Goal: Task Accomplishment & Management: Manage account settings

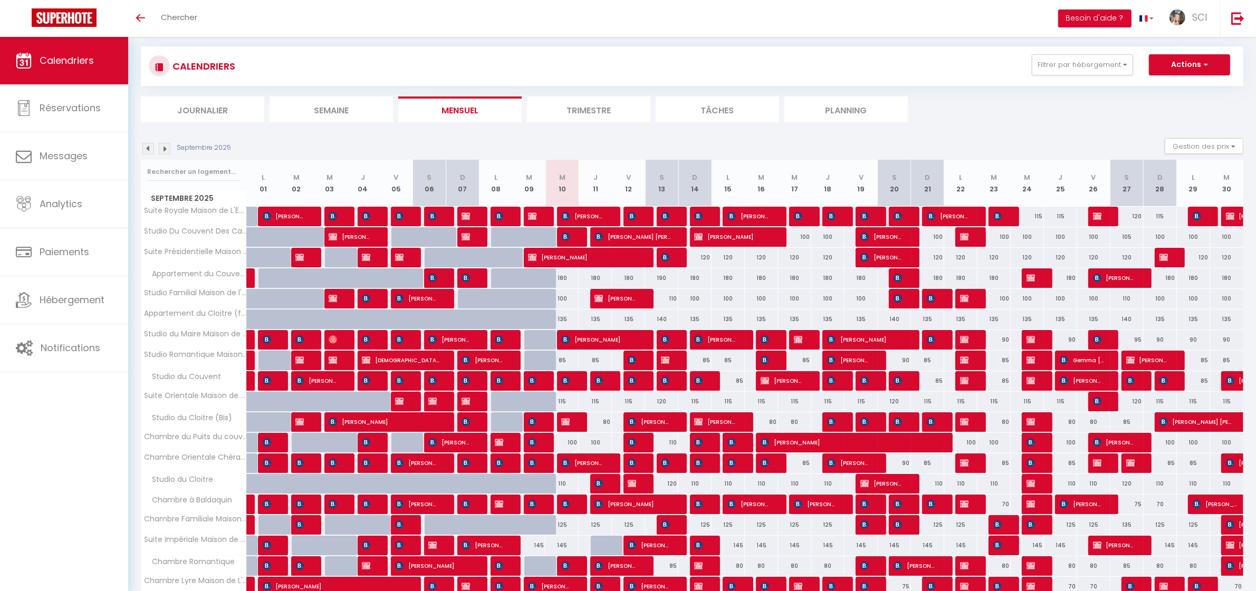
scroll to position [16, 0]
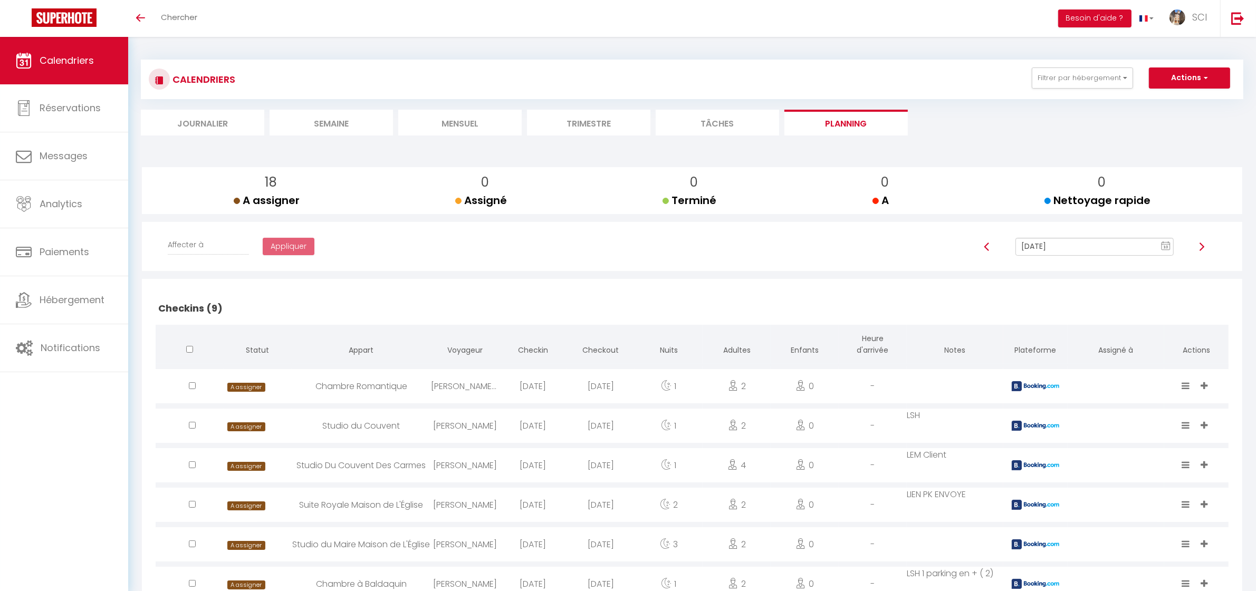
click at [466, 123] on li "Mensuel" at bounding box center [459, 123] width 123 height 26
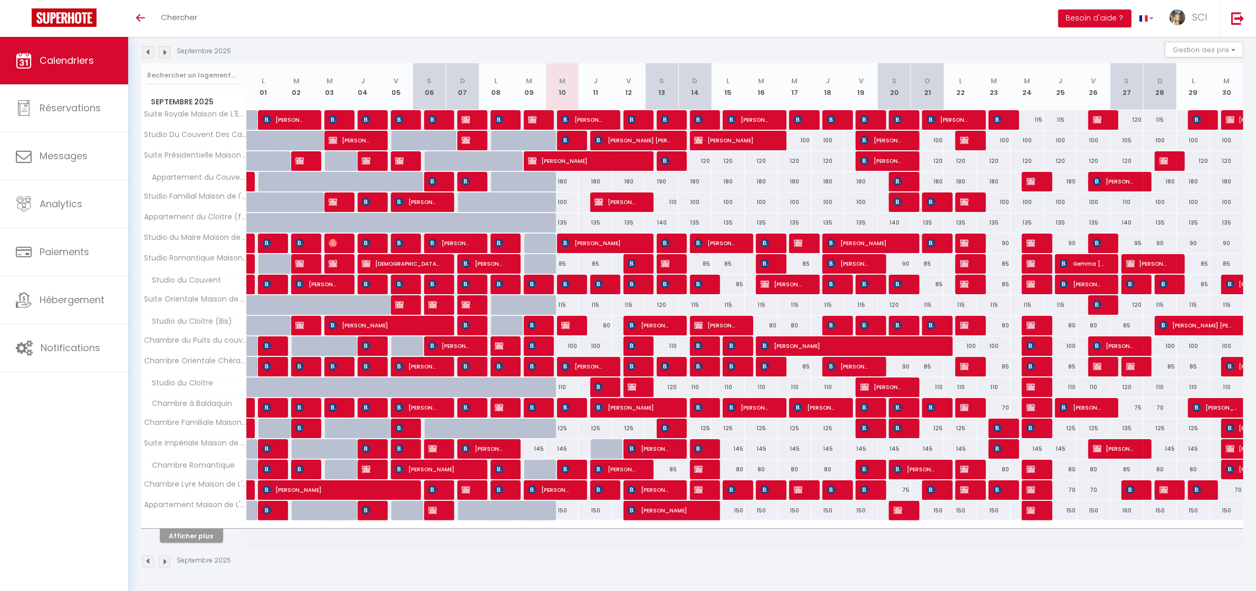
scroll to position [112, 0]
click at [204, 534] on button "Afficher plus" at bounding box center [191, 536] width 63 height 14
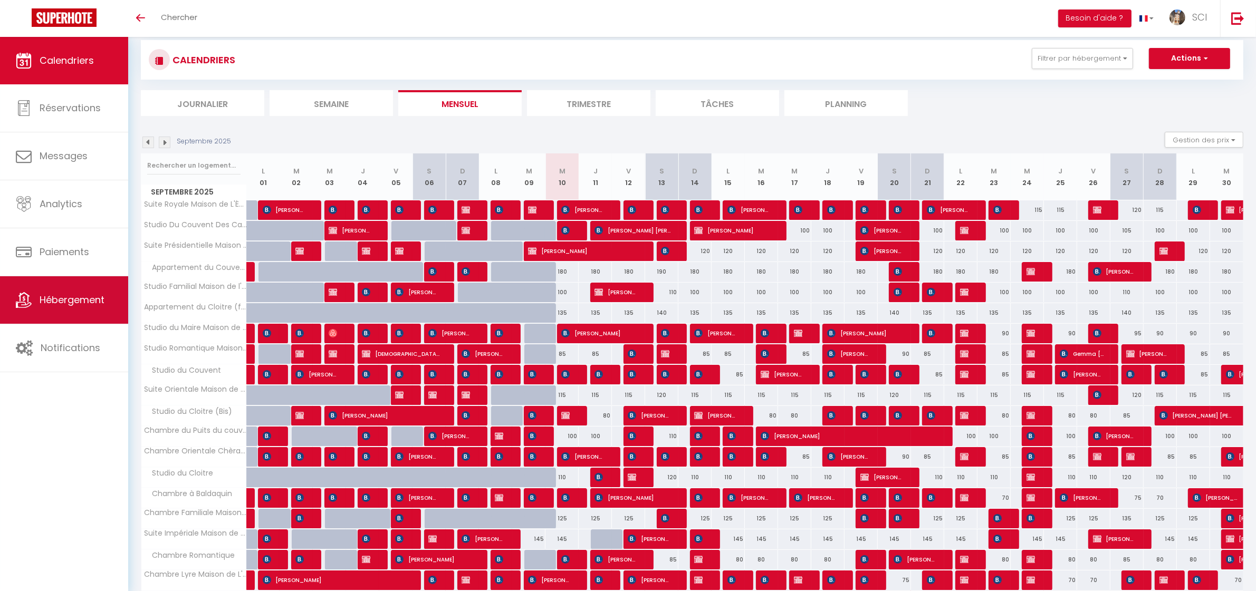
scroll to position [0, 0]
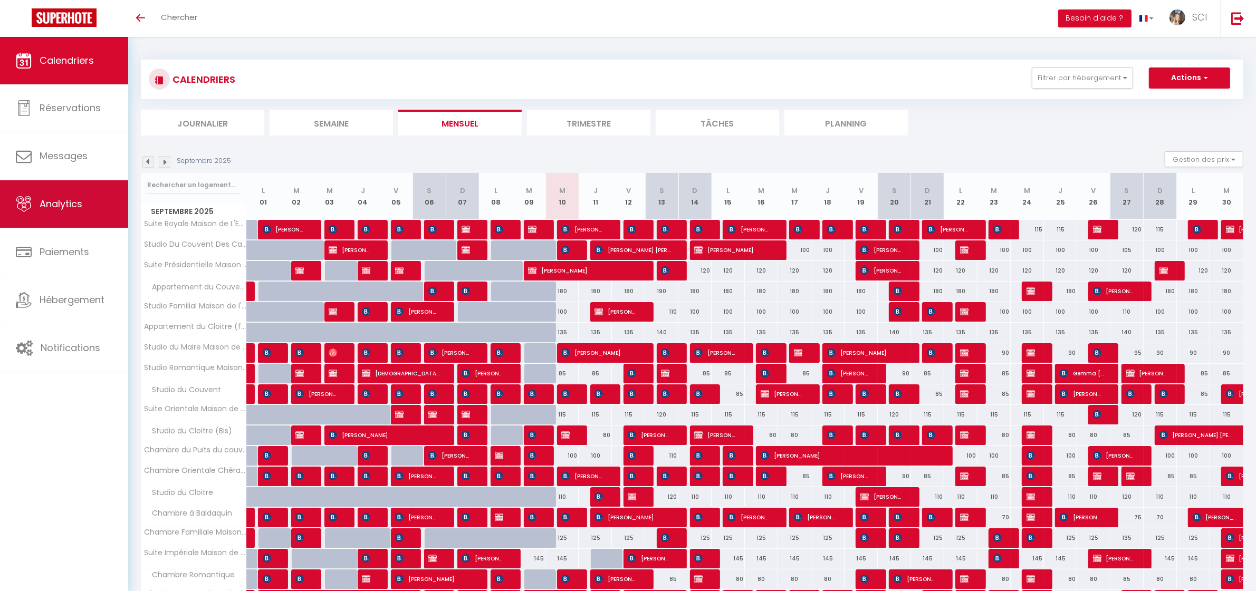
click at [56, 210] on span "Analytics" at bounding box center [61, 203] width 43 height 13
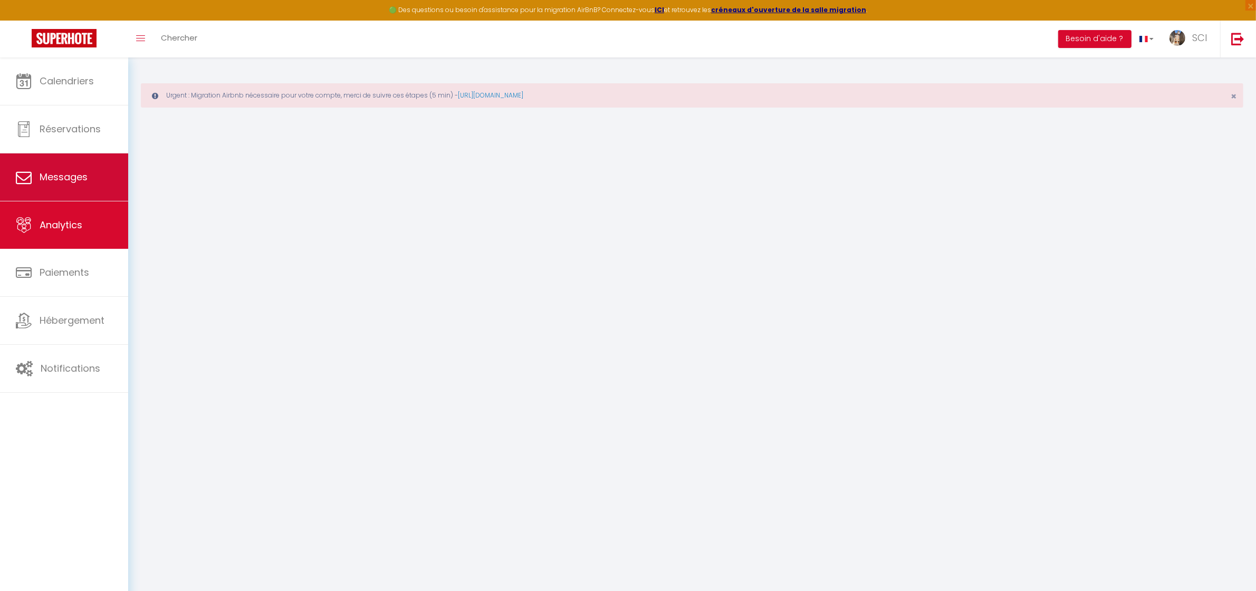
select select "2025"
select select "9"
